Goal: Transaction & Acquisition: Purchase product/service

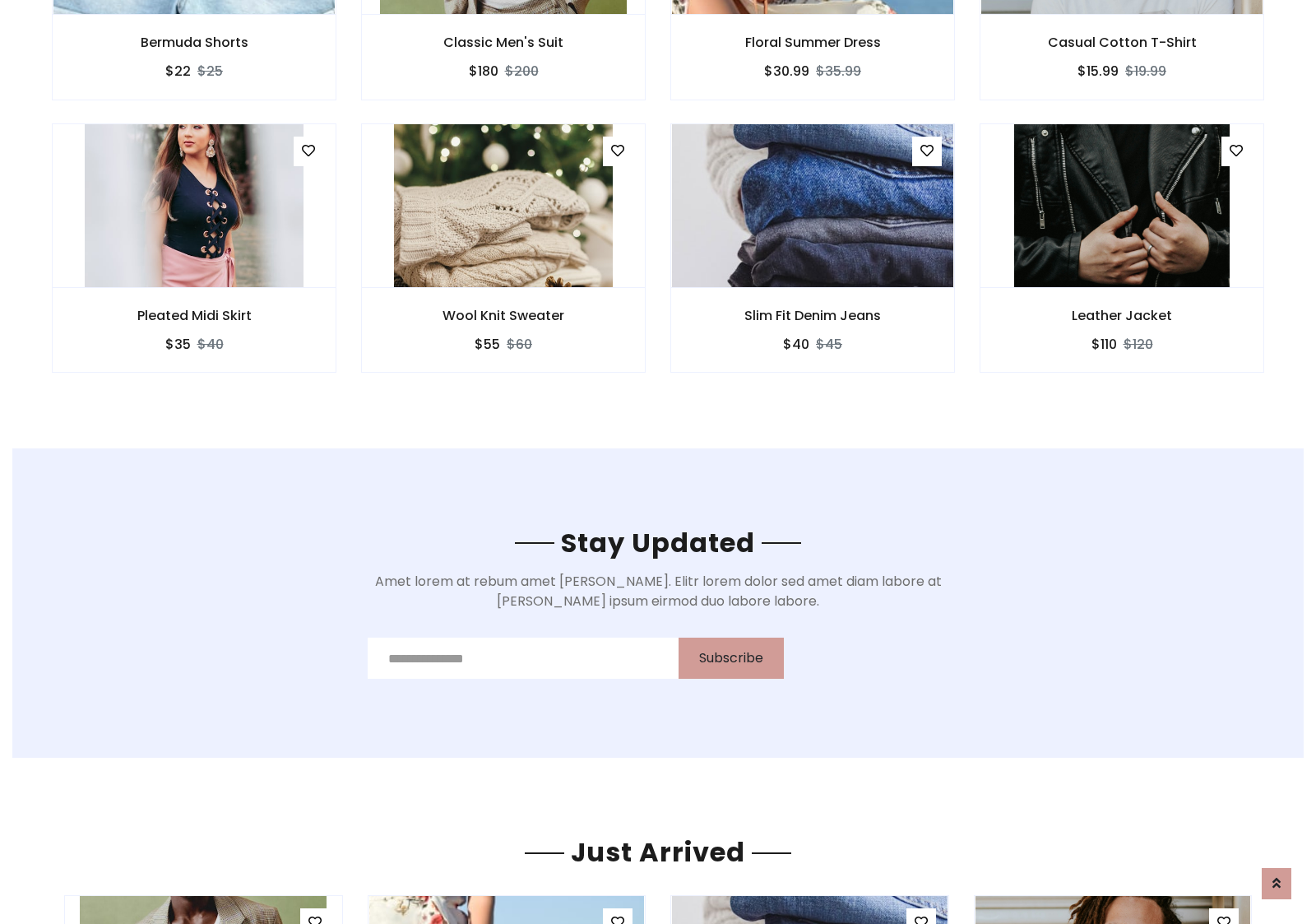
scroll to position [2479, 0]
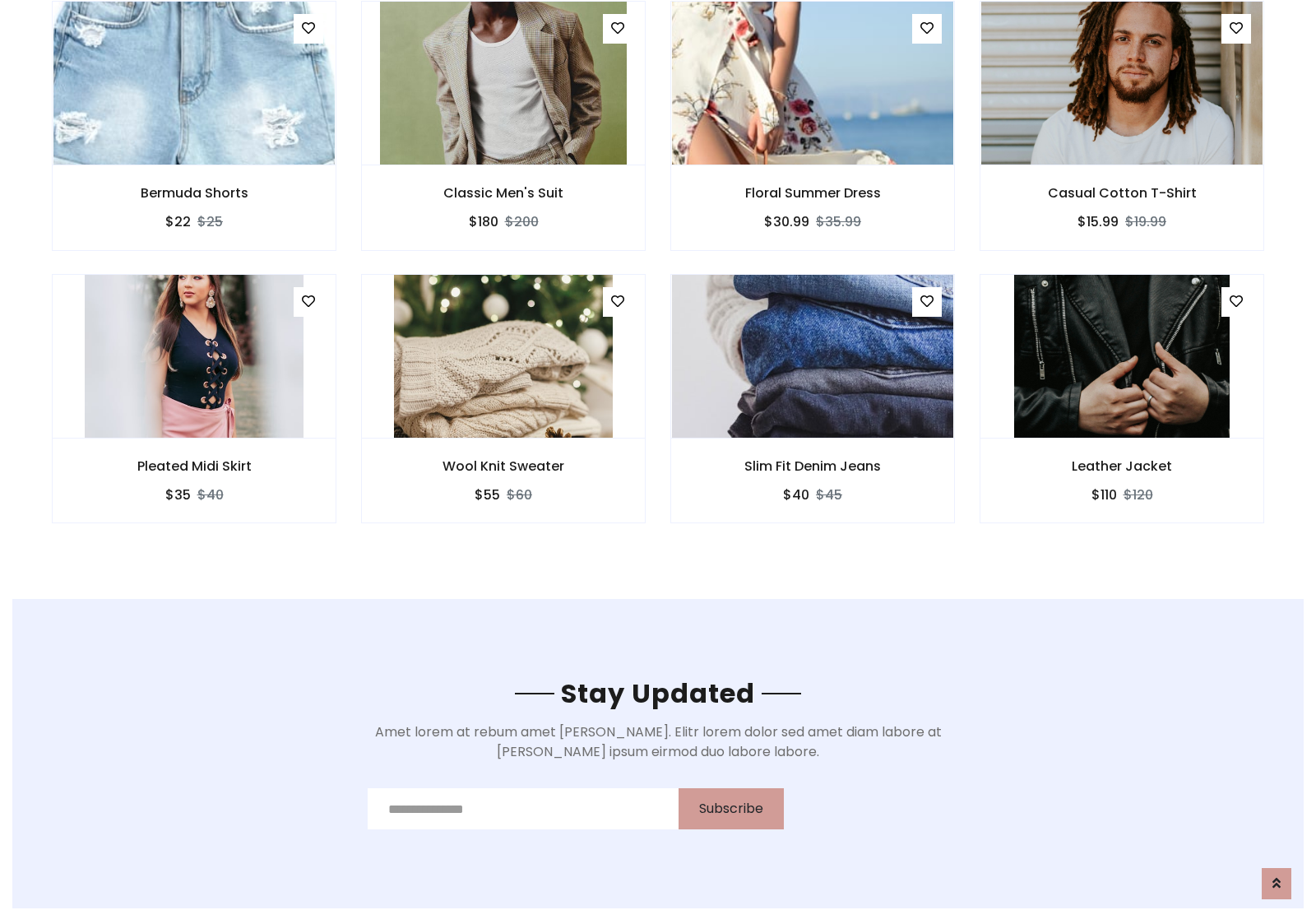
click at [658, 279] on div "Slim Fit Denim Jeans $40 $45" at bounding box center [813, 410] width 310 height 272
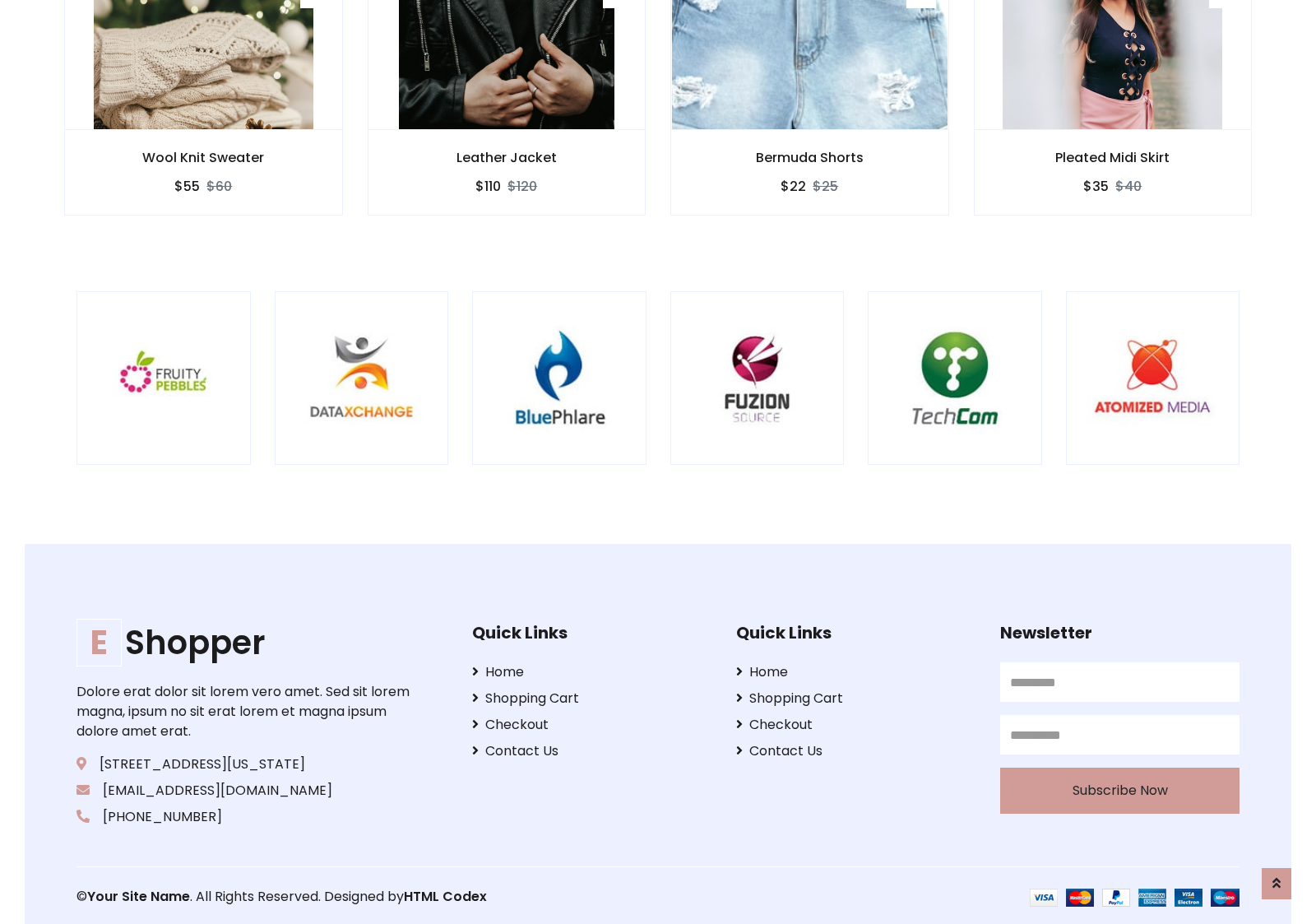
scroll to position [3133, 0]
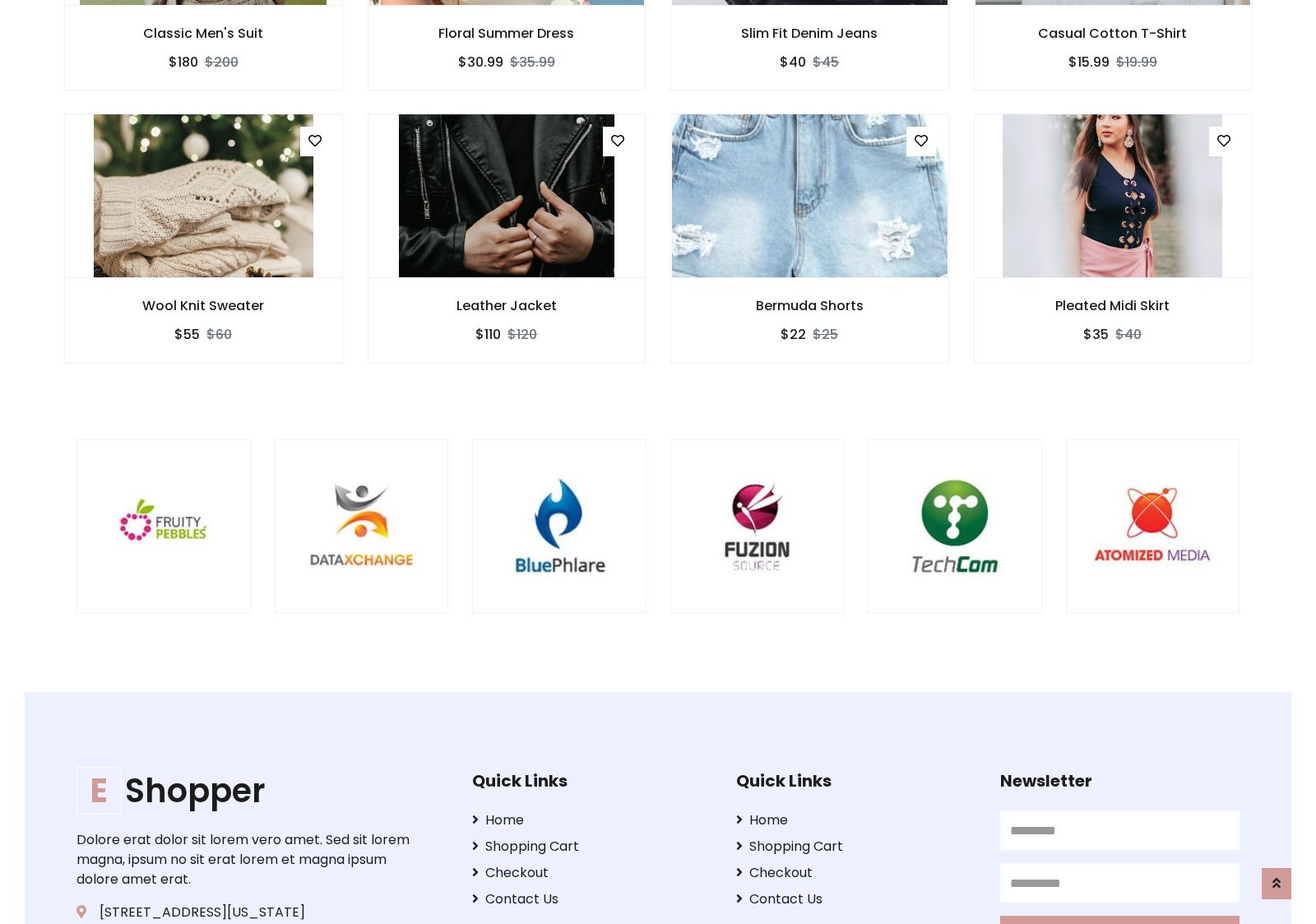
click at [658, 462] on div at bounding box center [868, 527] width 3956 height 175
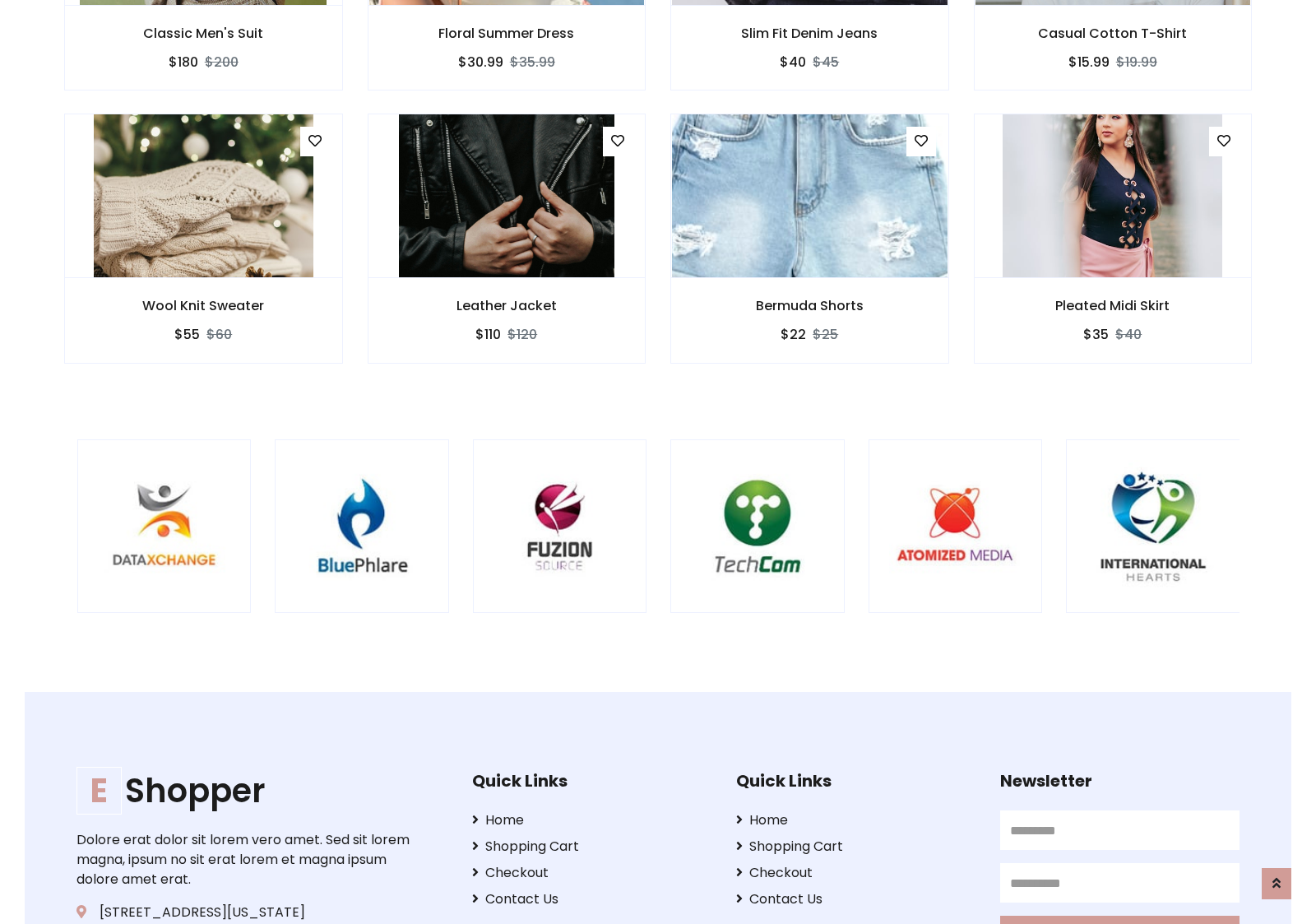
click at [658, 462] on div at bounding box center [670, 527] width 3956 height 175
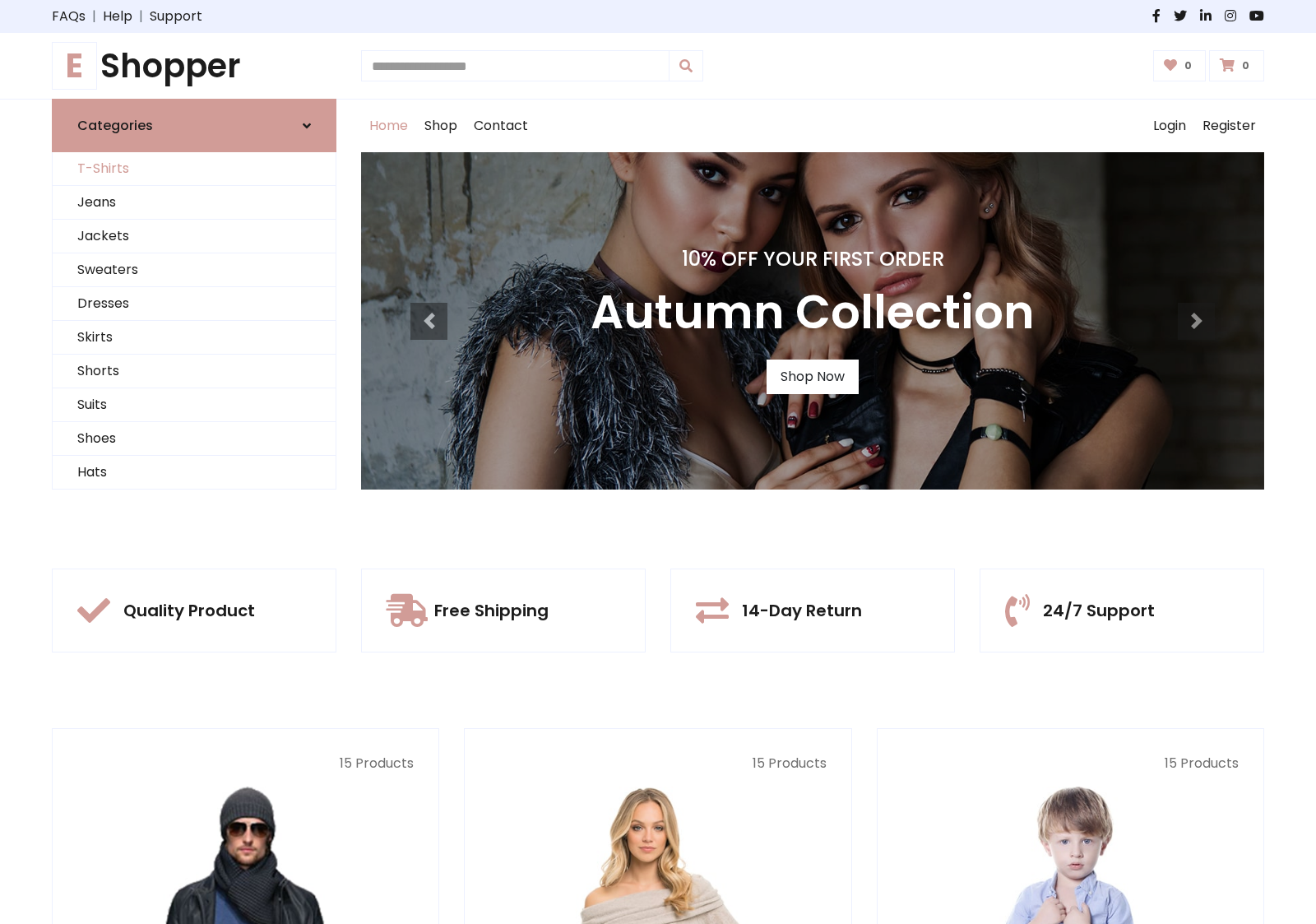
click at [194, 168] on link "T-Shirts" at bounding box center [194, 168] width 283 height 34
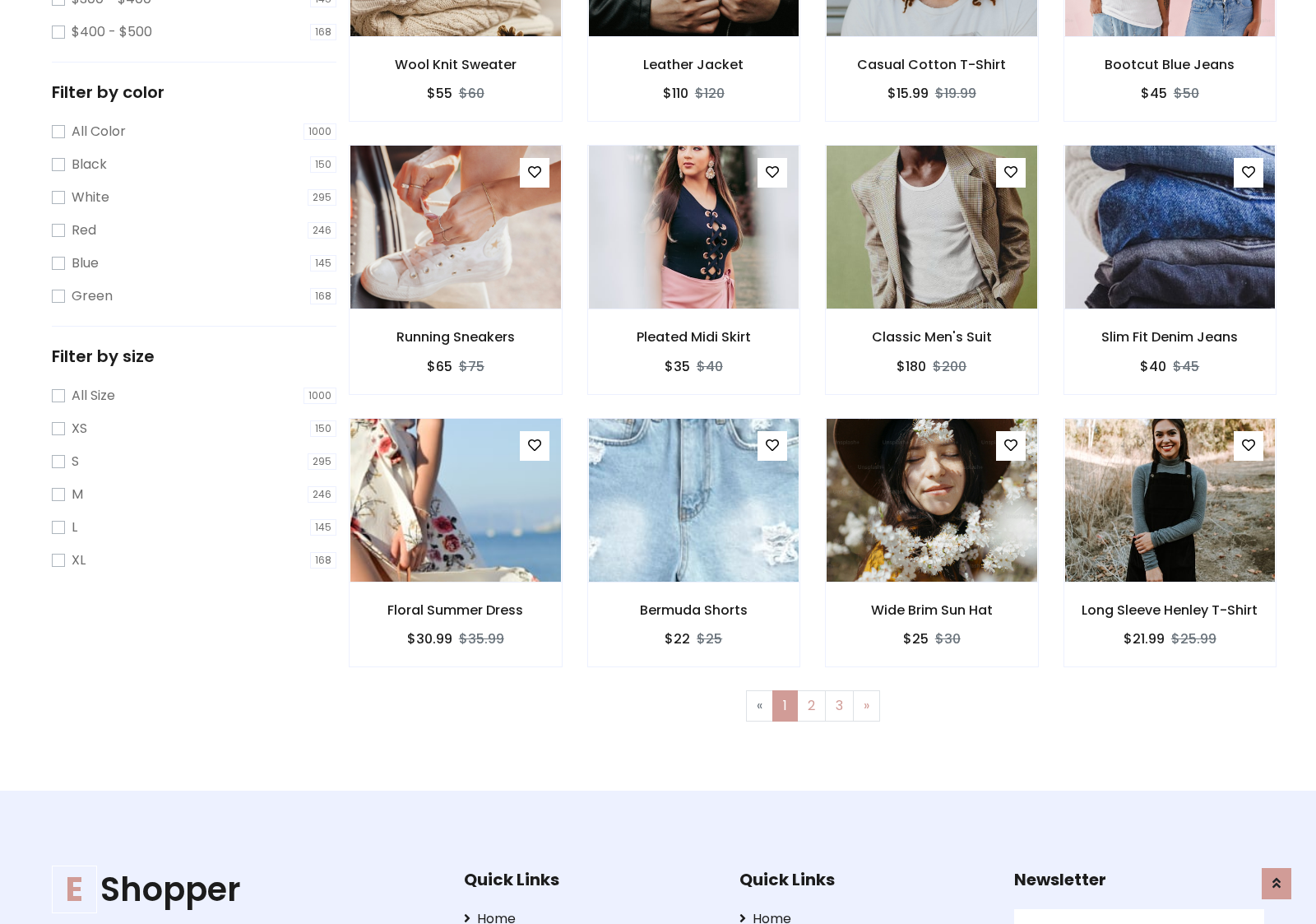
scroll to position [660, 0]
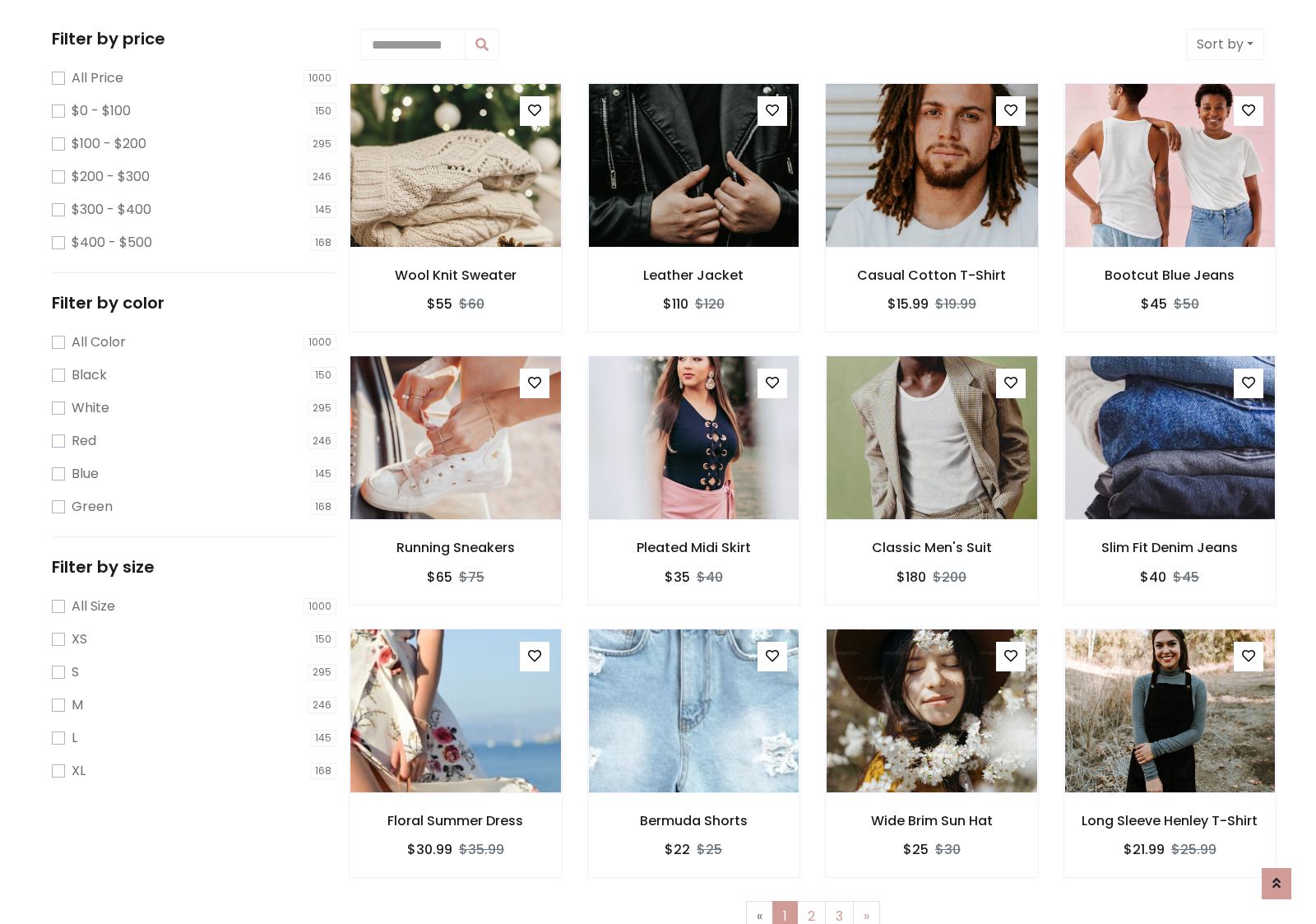
scroll to position [0, 0]
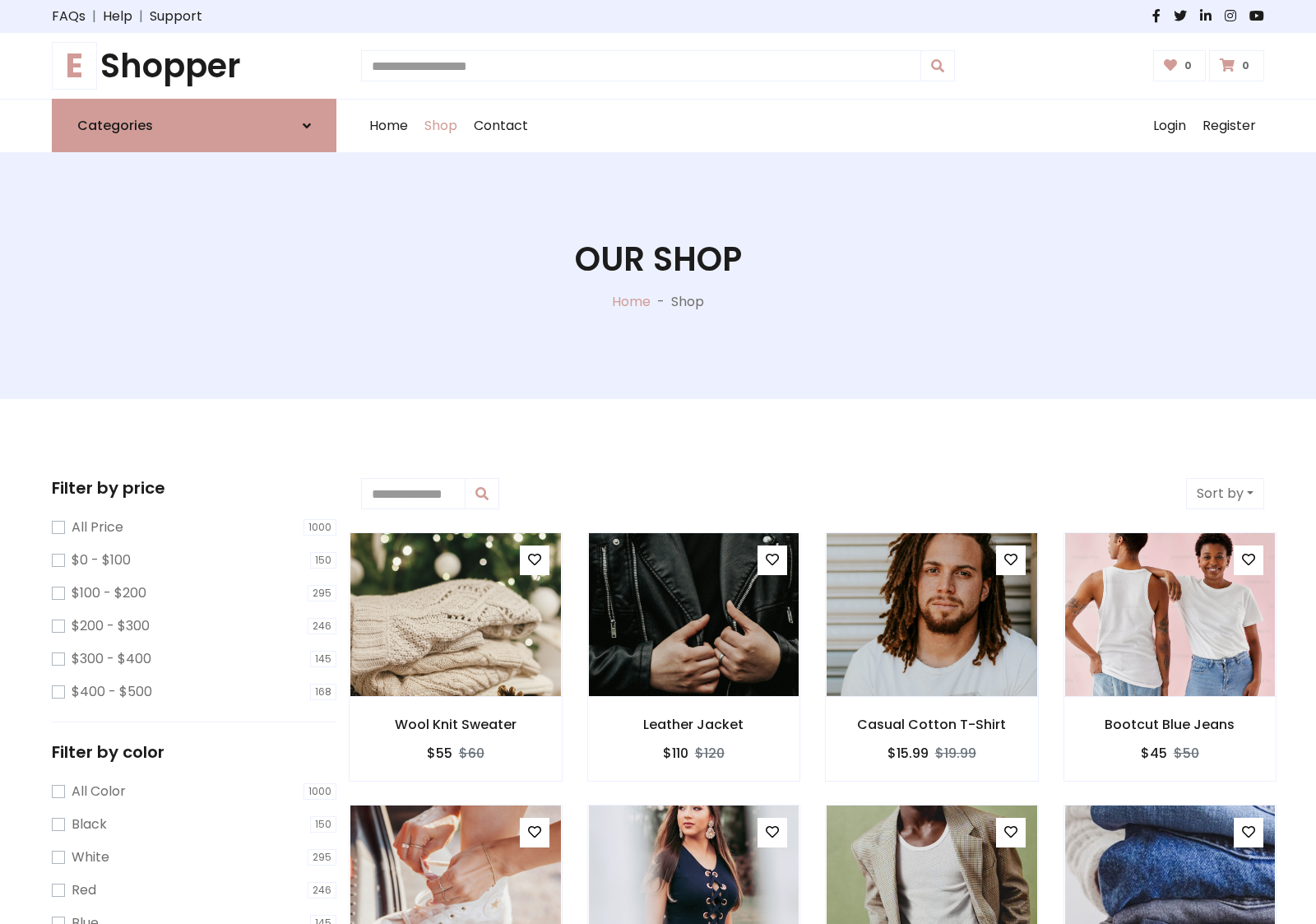
click at [194, 65] on h1 "E Shopper" at bounding box center [194, 65] width 284 height 39
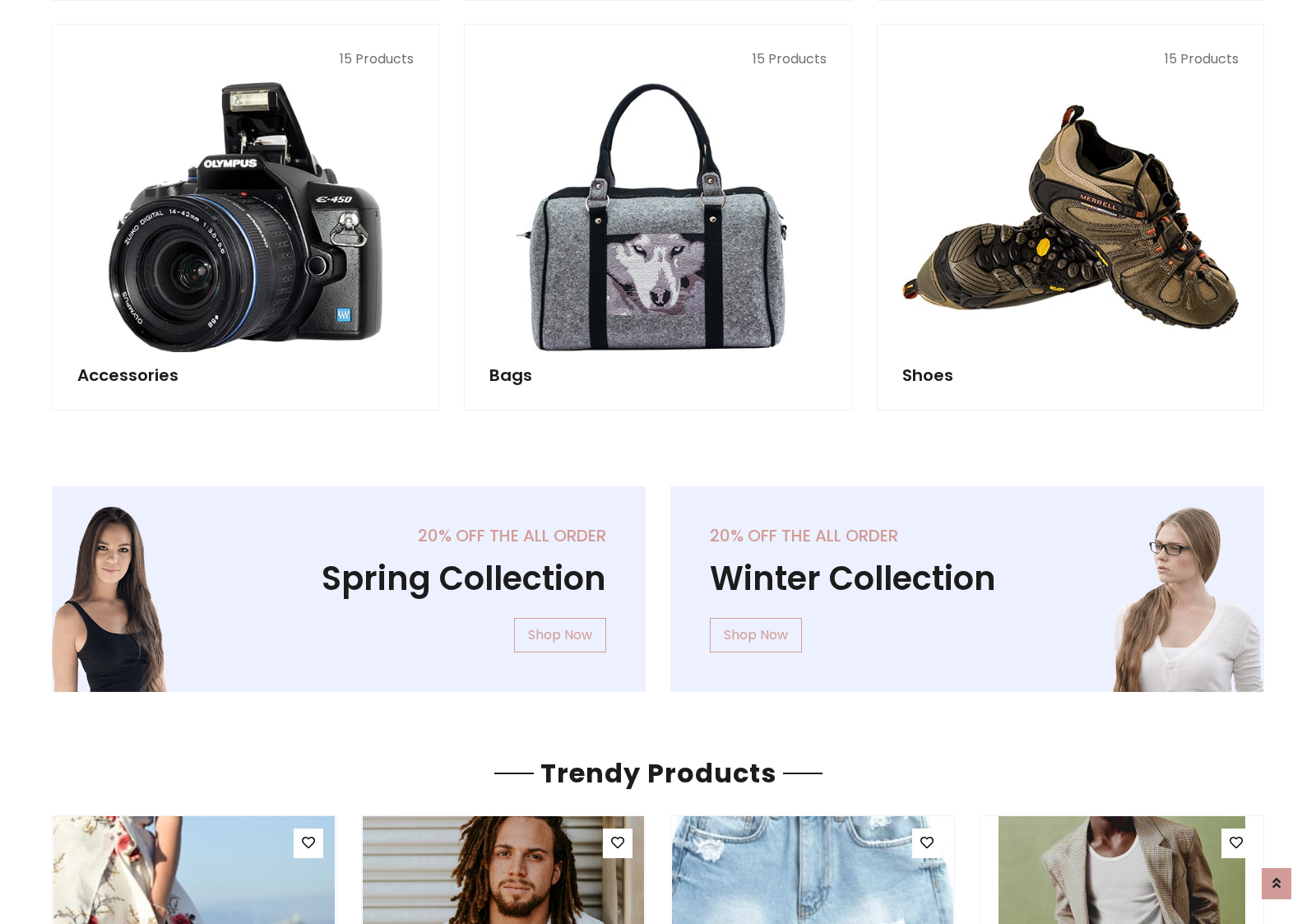
scroll to position [1599, 0]
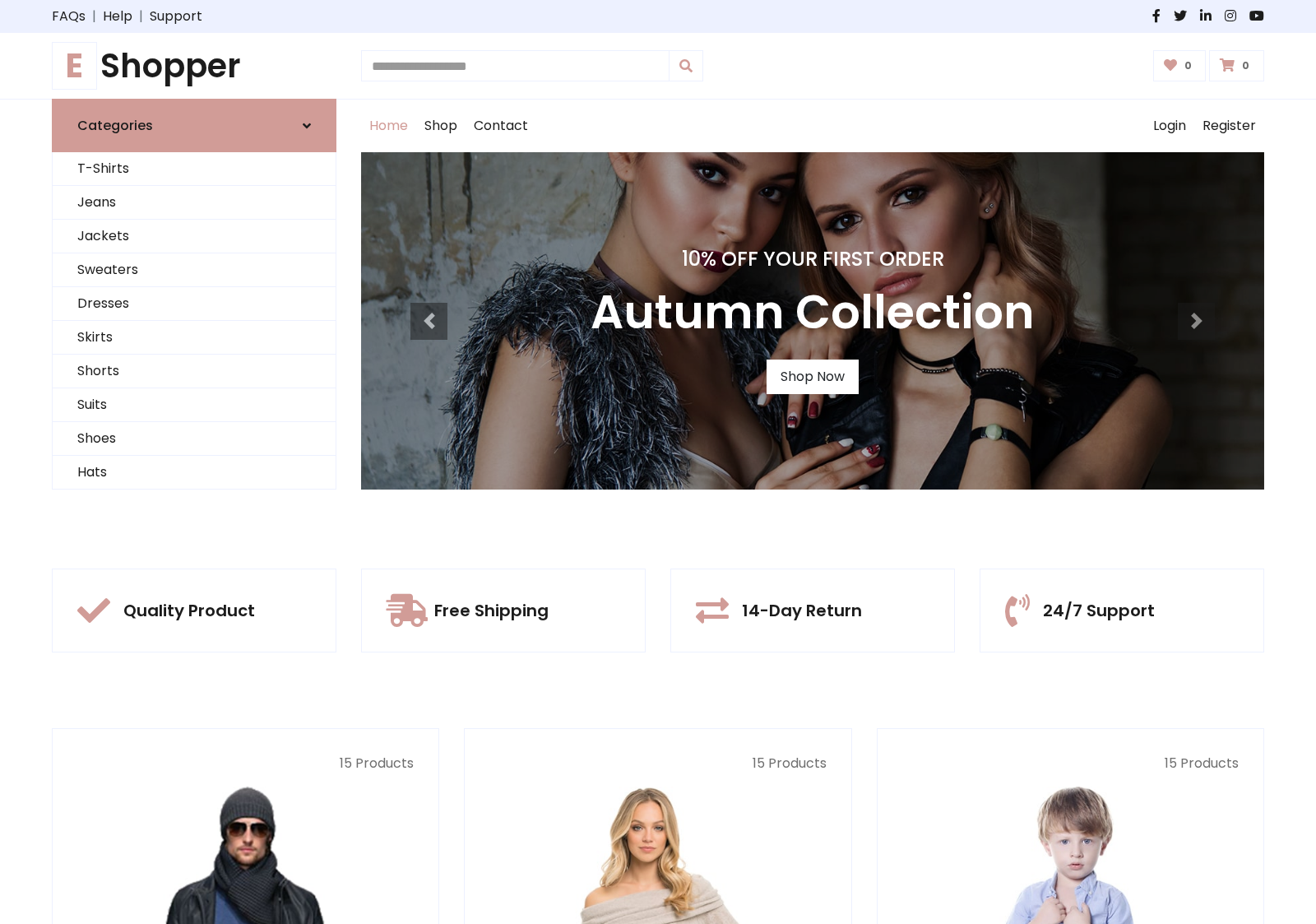
scroll to position [540, 0]
